Goal: Obtain resource: Download file/media

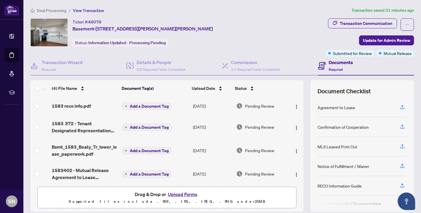
scroll to position [4, 0]
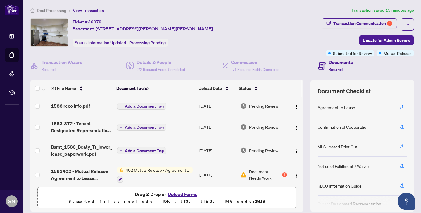
click at [173, 175] on div at bounding box center [155, 178] width 76 height 7
click at [216, 178] on td "[DATE]" at bounding box center [217, 174] width 41 height 25
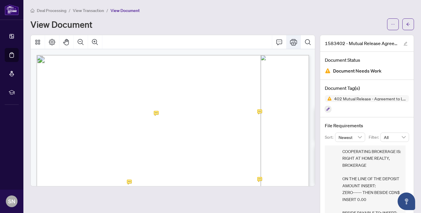
click at [293, 41] on icon "Print" at bounding box center [293, 42] width 7 height 7
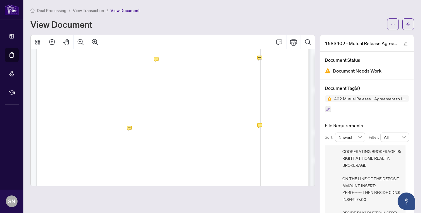
scroll to position [63, 0]
click at [294, 44] on icon "Print" at bounding box center [293, 42] width 7 height 6
click at [294, 41] on icon "Print" at bounding box center [293, 42] width 7 height 7
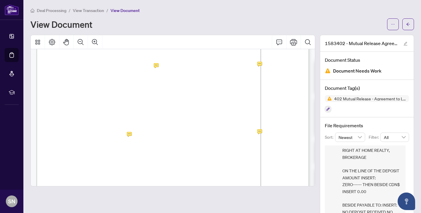
click at [277, 134] on span "...............................................................................…" at bounding box center [172, 136] width 235 height 4
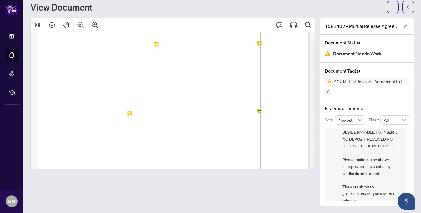
scroll to position [0, 0]
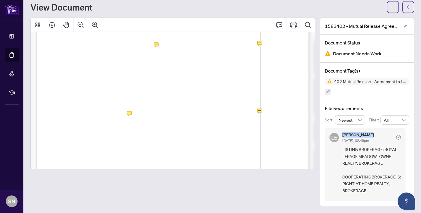
drag, startPoint x: 365, startPoint y: 133, endPoint x: 338, endPoint y: 134, distance: 27.2
copy div "[PERSON_NAME]"
click at [326, 127] on div "File Requirements Sort: Newest Filter: All LE [PERSON_NAME] [DATE], 02:49pm LIS…" at bounding box center [367, 153] width 94 height 106
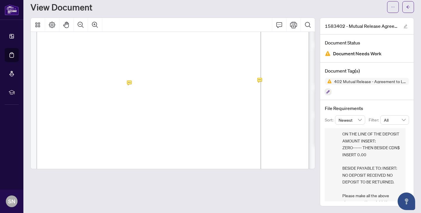
scroll to position [99, 0]
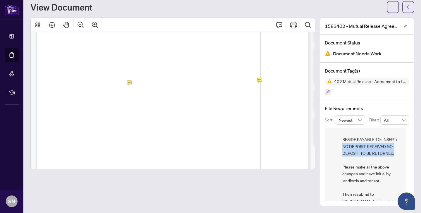
drag, startPoint x: 343, startPoint y: 145, endPoint x: 396, endPoint y: 154, distance: 53.7
click at [396, 154] on span "LISTING BROKERAGE: ROYAL LEPAGE MEADOWTOWNE REALTY, BROKERAGE COOPERATING BROKE…" at bounding box center [371, 129] width 58 height 164
copy span "NO DEPOSIT RECEIVED NO DEPOSIT TO BE RETURNED."
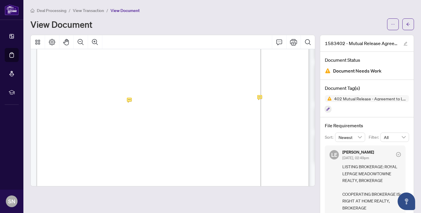
scroll to position [106, 0]
